Goal: Find specific page/section: Find specific page/section

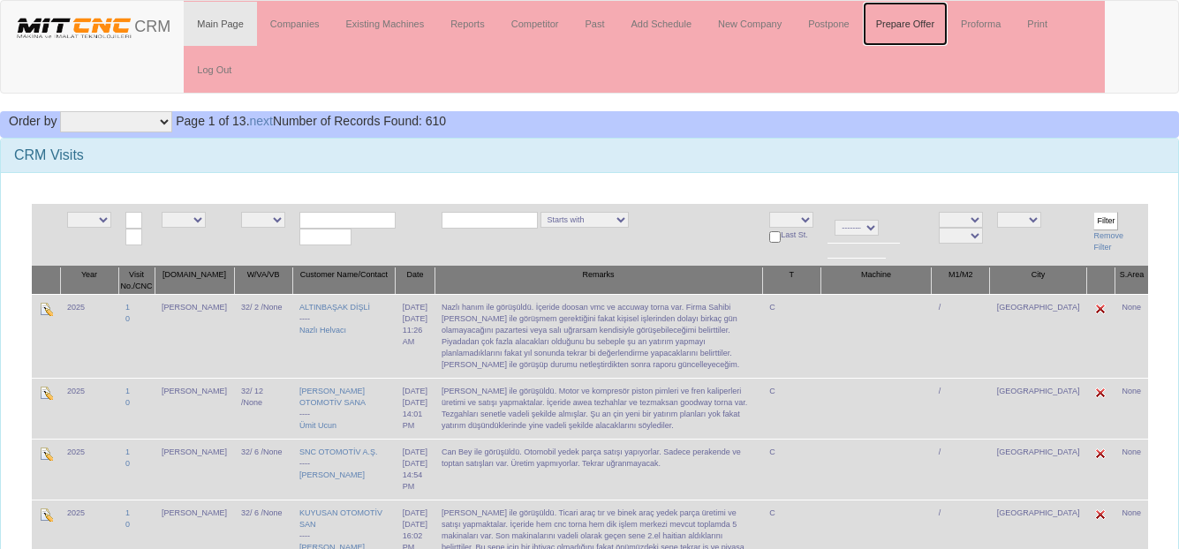
click at [929, 25] on link "Prepare Offer" at bounding box center [905, 24] width 85 height 44
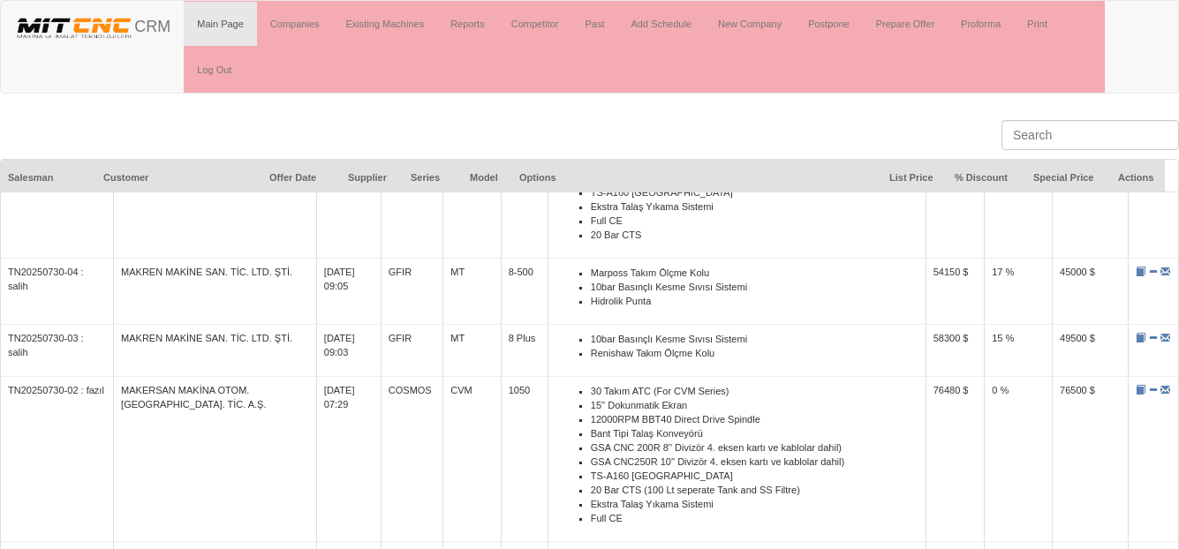
scroll to position [1767, 0]
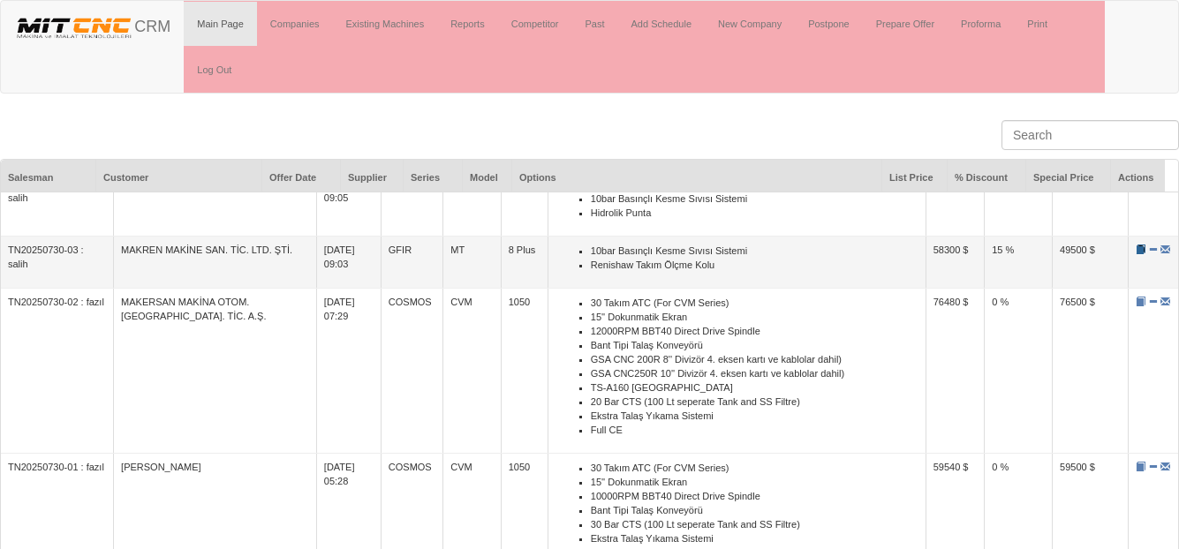
click at [1136, 254] on span at bounding box center [1141, 250] width 10 height 10
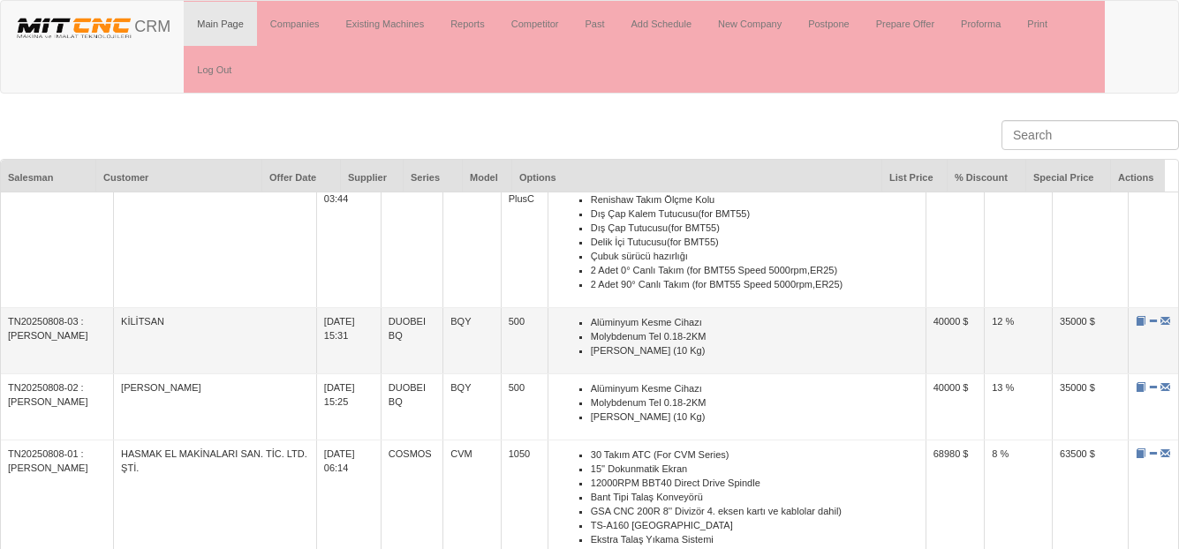
scroll to position [0, 0]
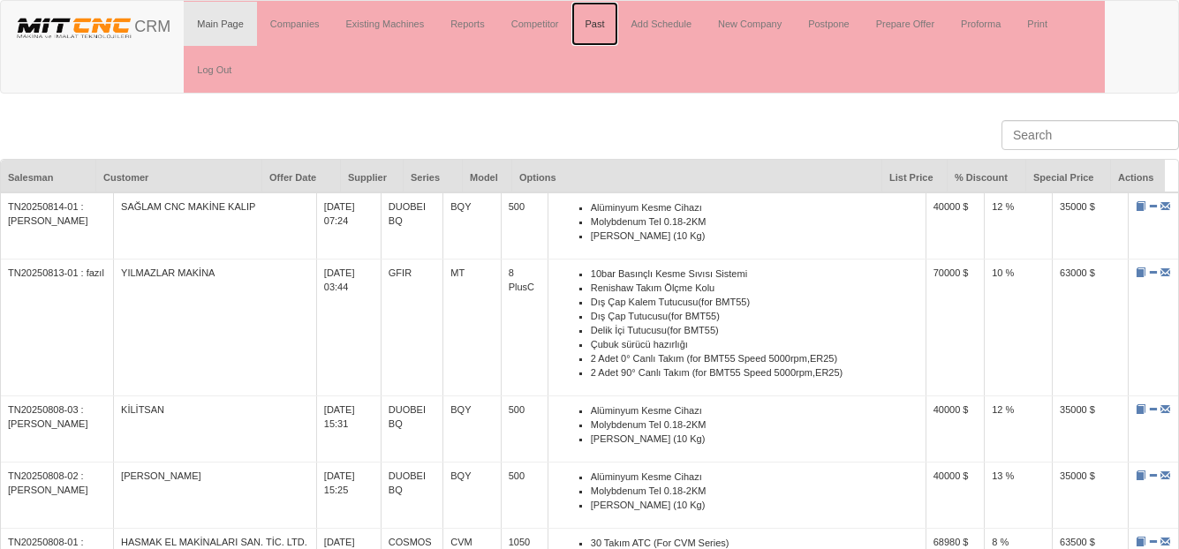
drag, startPoint x: 598, startPoint y: 27, endPoint x: 595, endPoint y: 45, distance: 17.9
click at [599, 26] on link "Past" at bounding box center [594, 24] width 46 height 44
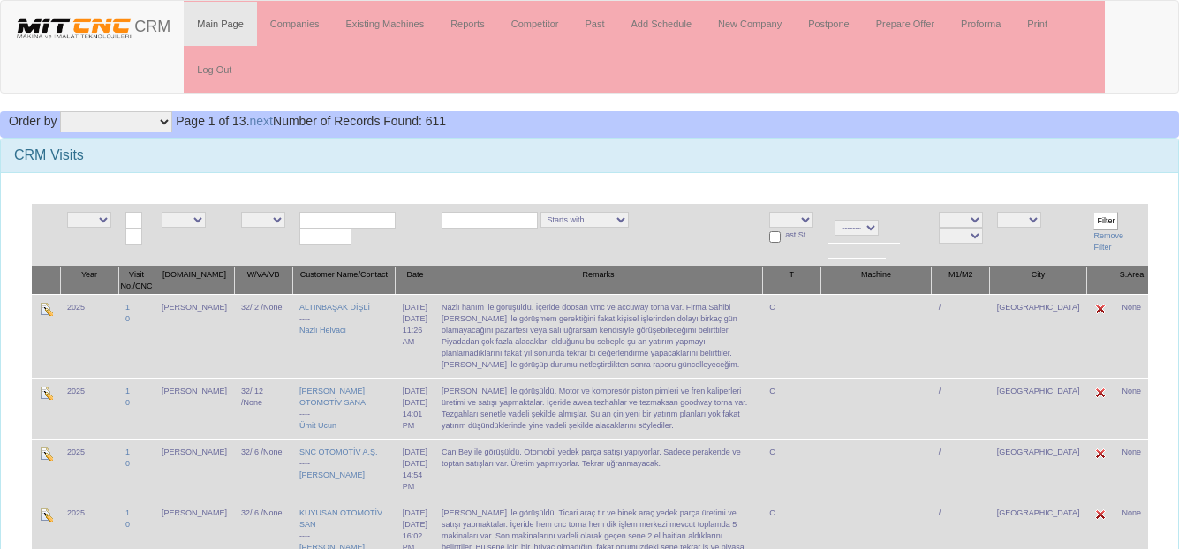
click at [347, 220] on input "text" at bounding box center [347, 220] width 96 height 17
click at [308, 245] on strong "MODA" at bounding box center [320, 245] width 30 height 11
type input "MODAK MAKİNA DİŞLİ S"
click at [1104, 223] on input "Filter" at bounding box center [1106, 221] width 25 height 19
